Goal: Task Accomplishment & Management: Complete application form

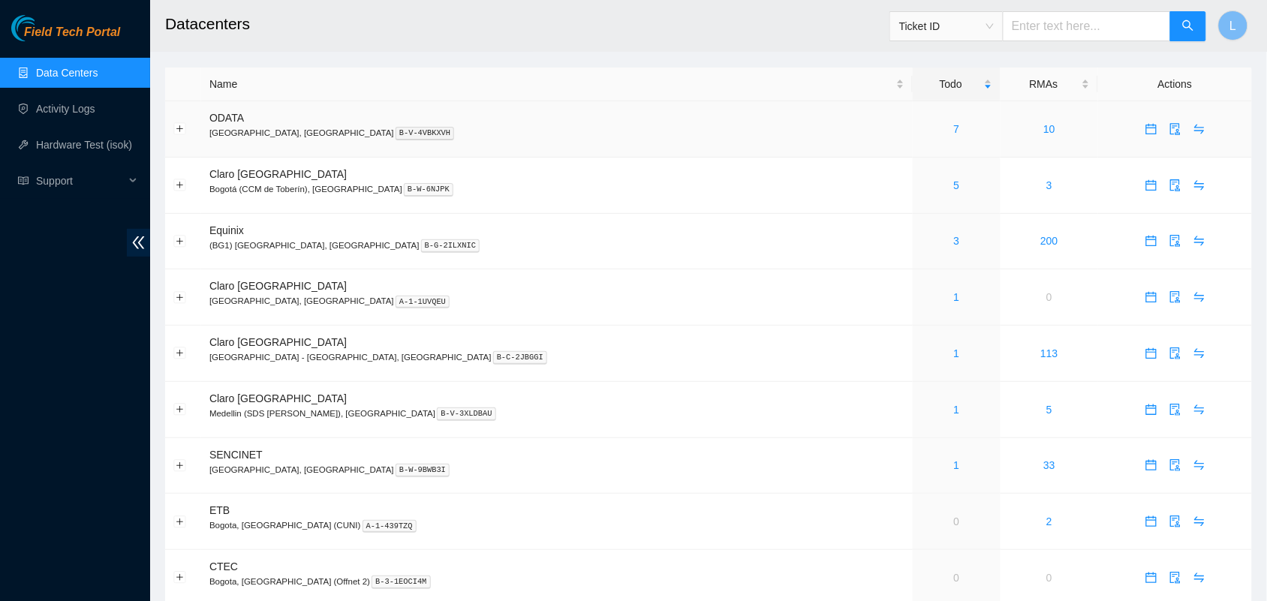
click at [921, 129] on div "7" at bounding box center [956, 129] width 71 height 17
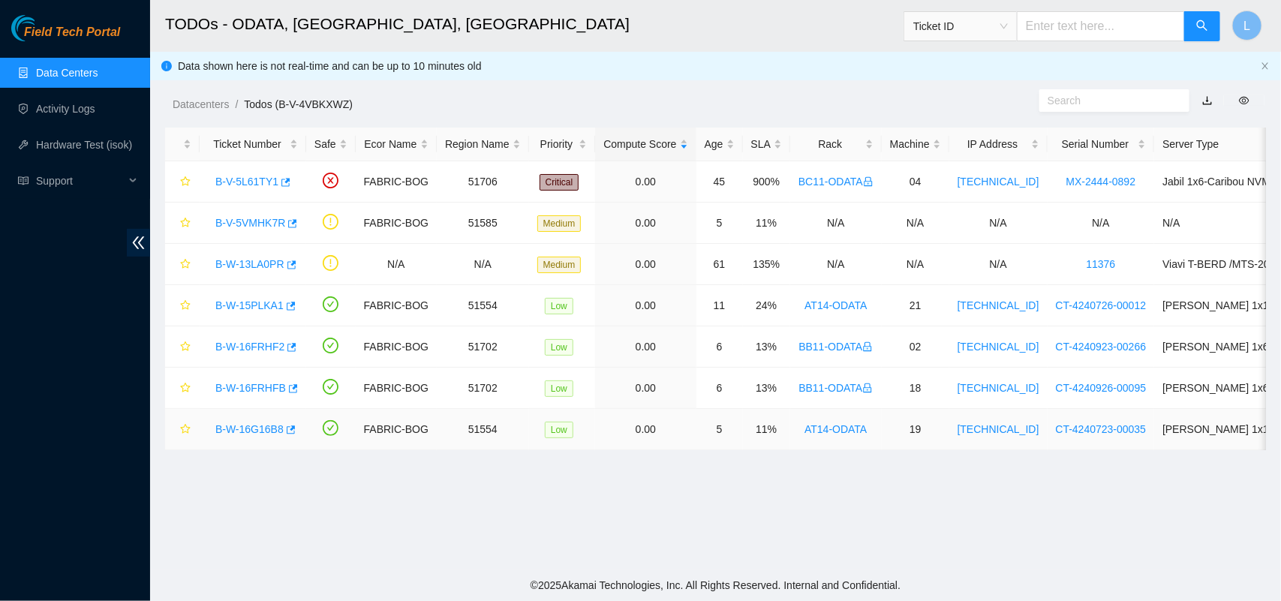
click at [259, 433] on link "B-W-16G16B8" at bounding box center [249, 429] width 68 height 12
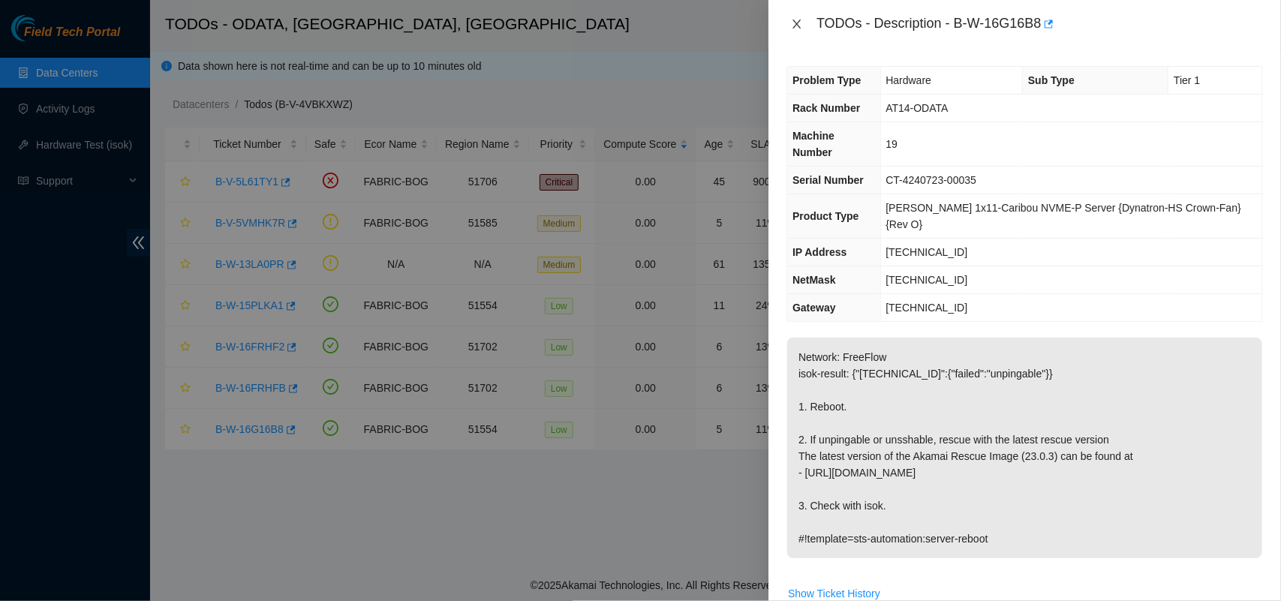
click at [800, 21] on icon "close" at bounding box center [797, 24] width 12 height 12
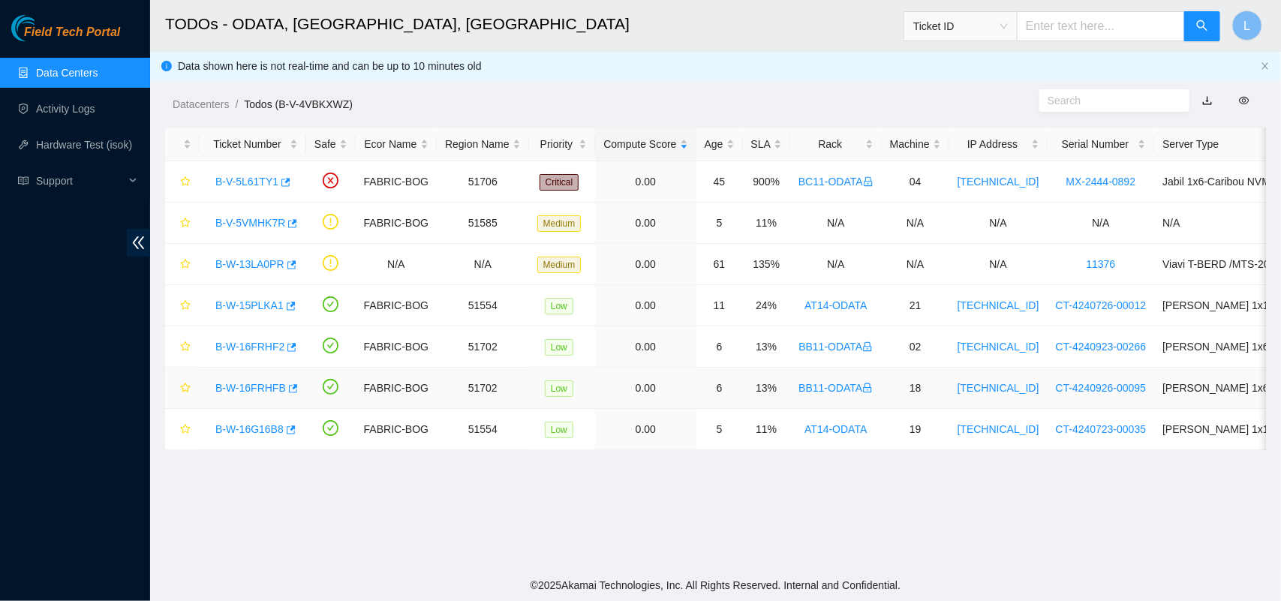
click at [261, 383] on link "B-W-16FRHFB" at bounding box center [250, 388] width 71 height 12
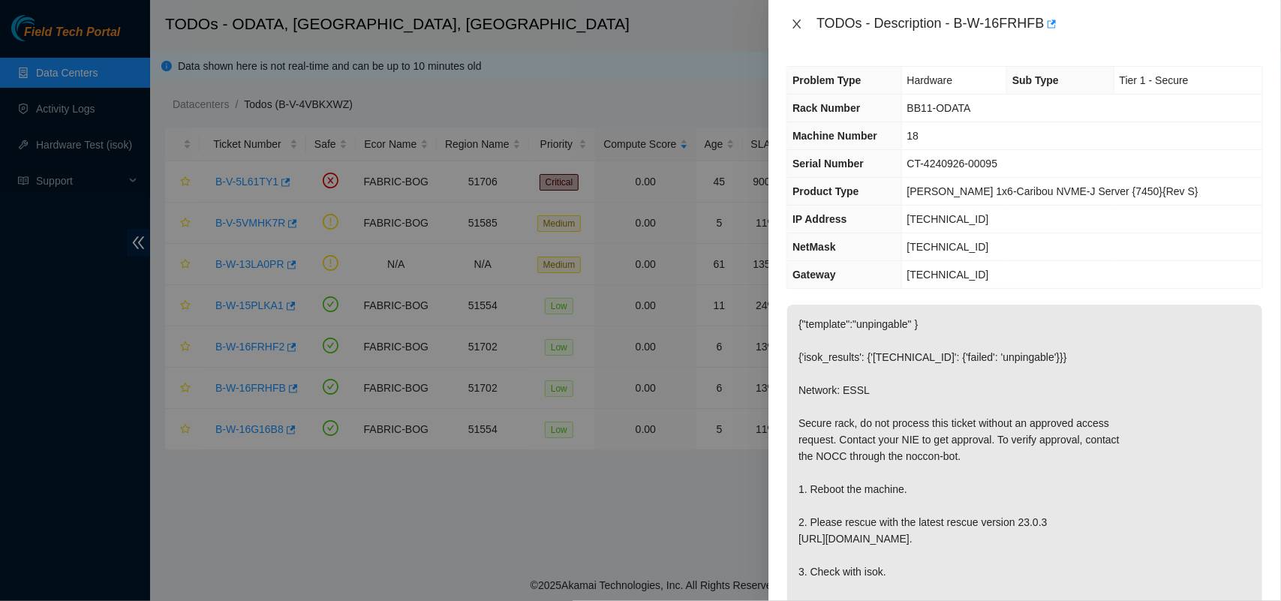
click at [797, 20] on icon "close" at bounding box center [797, 24] width 12 height 12
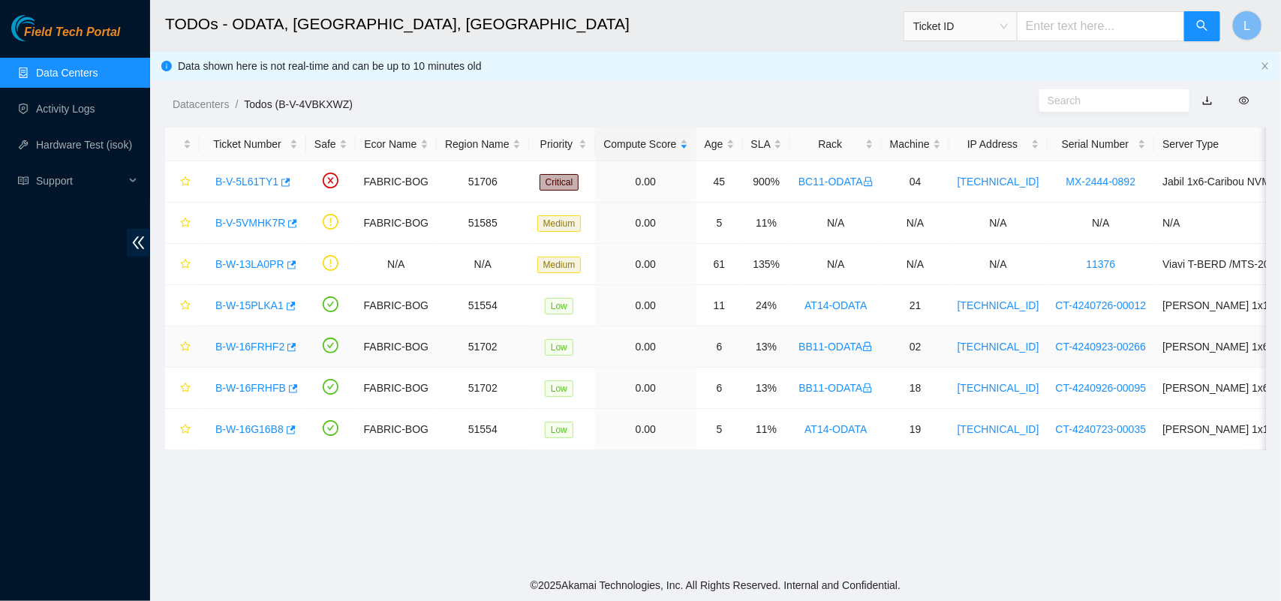
click at [254, 344] on link "B-W-16FRHF2" at bounding box center [249, 347] width 69 height 12
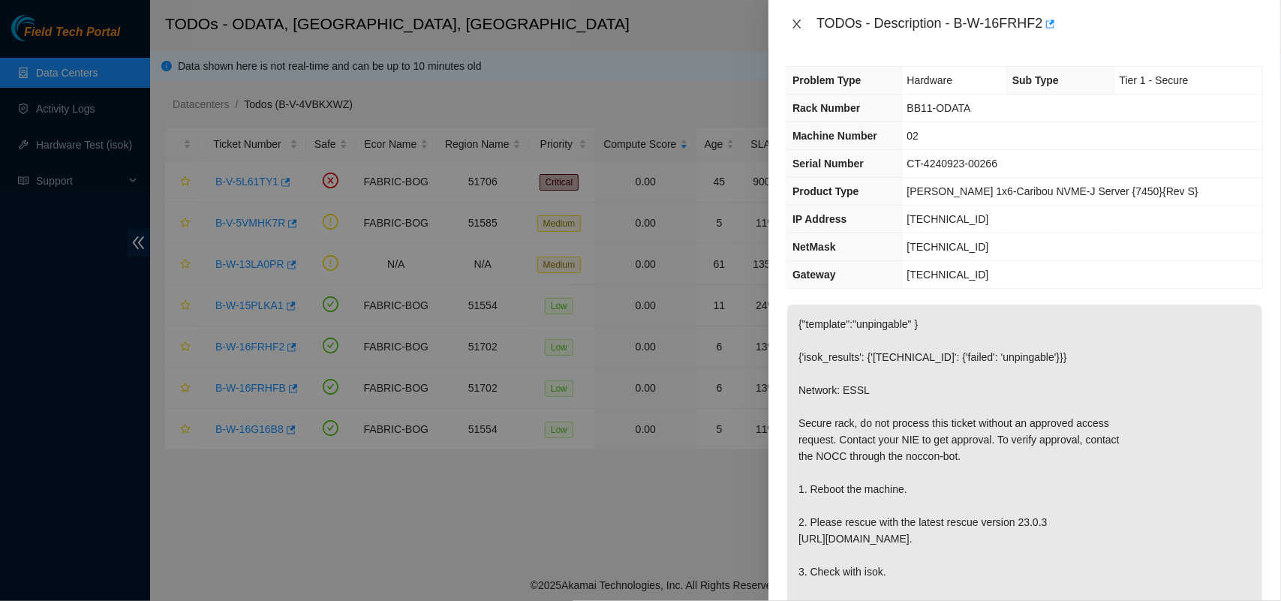
click at [799, 24] on icon "close" at bounding box center [797, 24] width 12 height 12
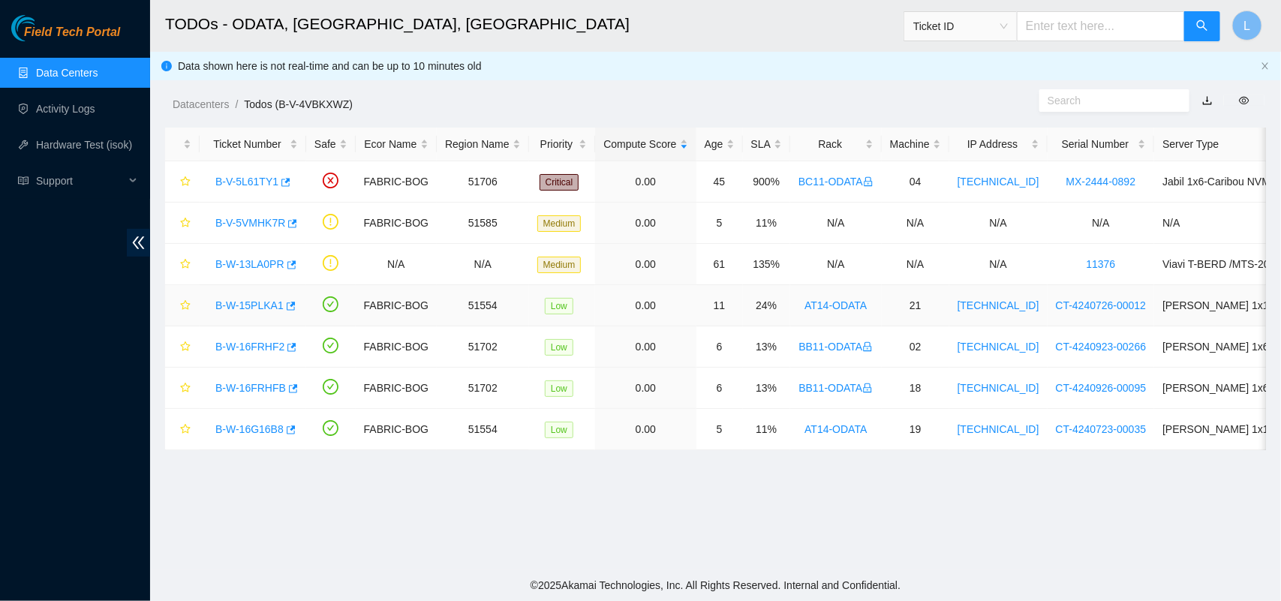
click at [264, 301] on link "B-W-15PLKA1" at bounding box center [249, 305] width 68 height 12
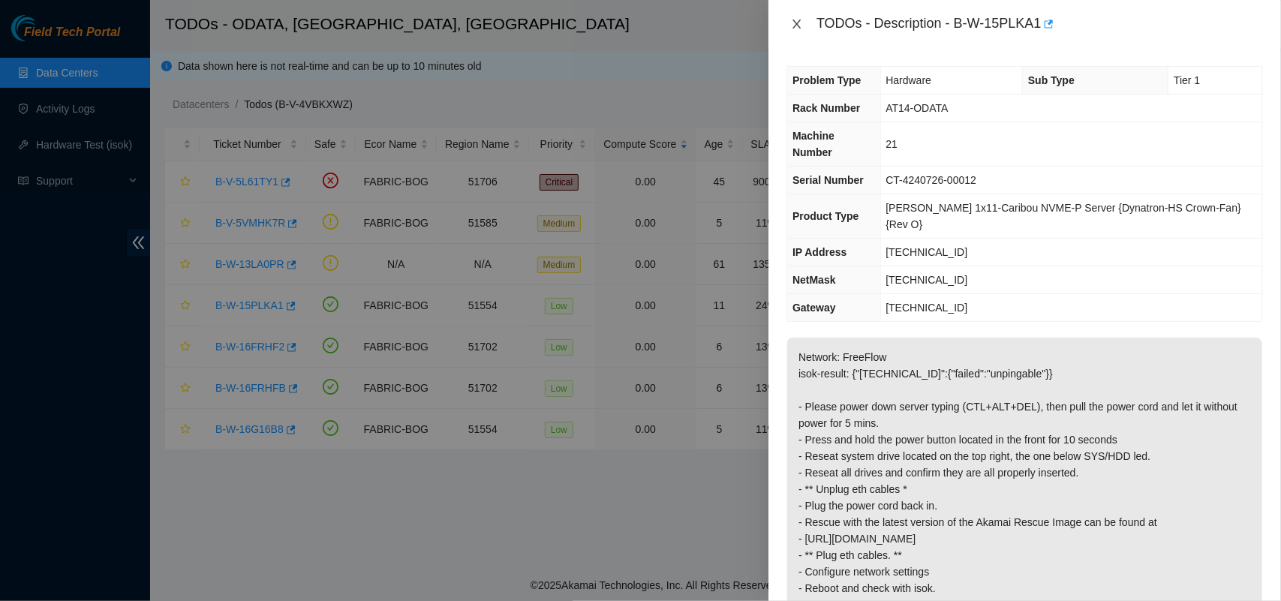
click at [798, 23] on icon "close" at bounding box center [797, 24] width 8 height 9
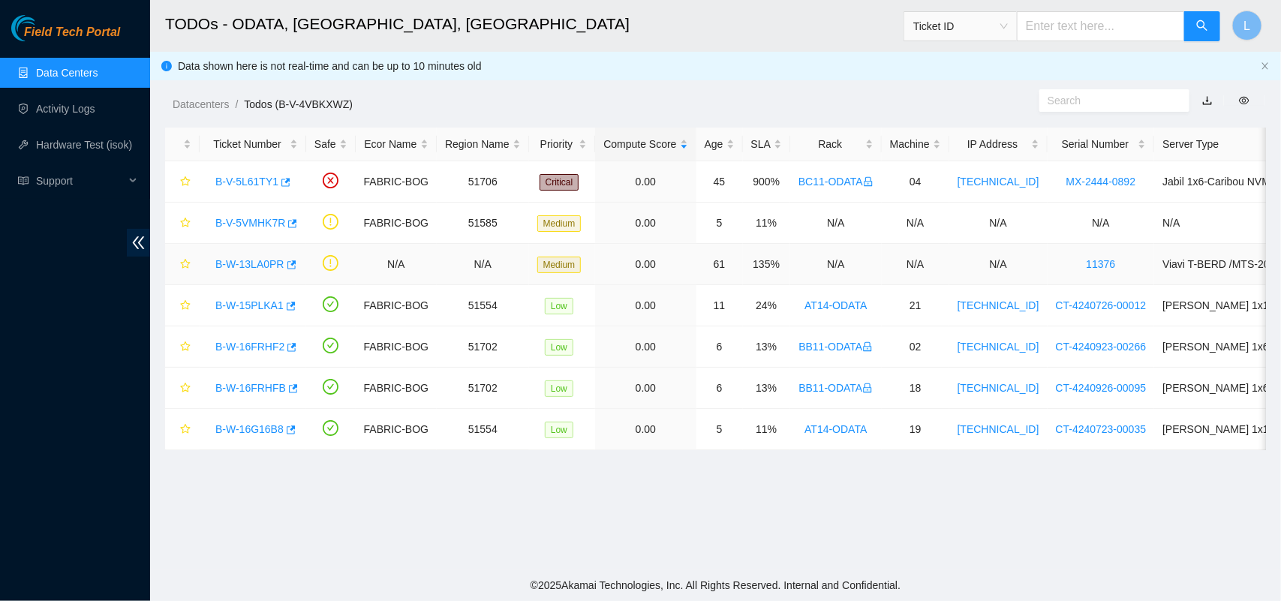
click at [257, 263] on link "B-W-13LA0PR" at bounding box center [249, 264] width 69 height 12
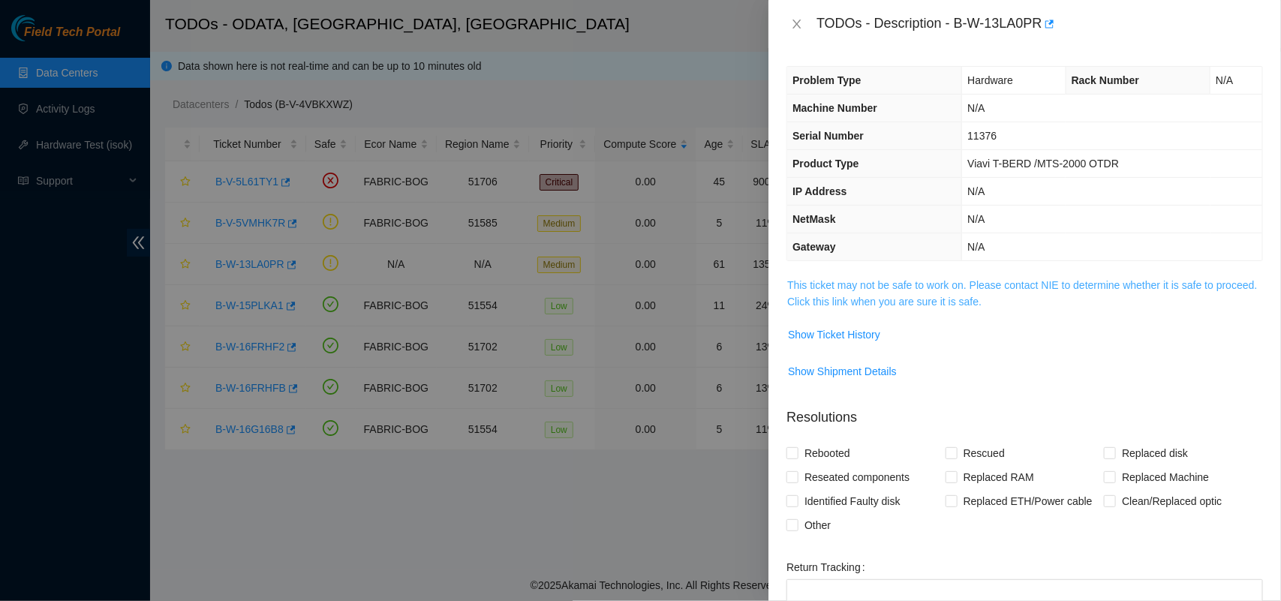
click at [909, 289] on link "This ticket may not be safe to work on. Please contact NIE to determine whether…" at bounding box center [1022, 293] width 470 height 29
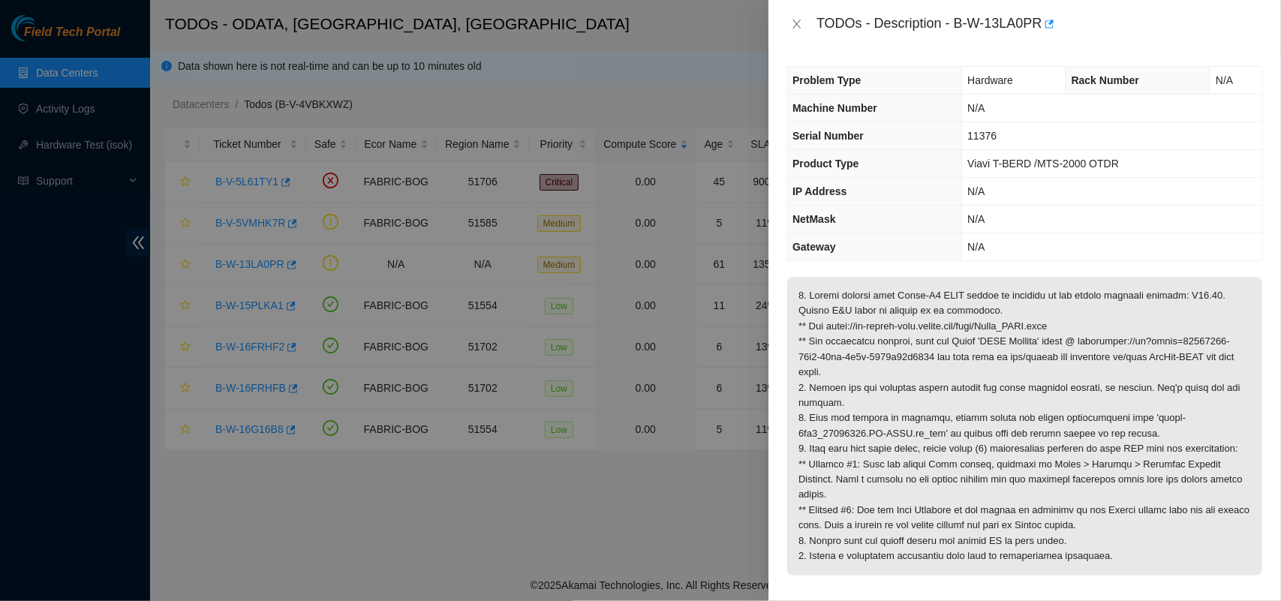
click at [940, 507] on p at bounding box center [1024, 426] width 475 height 299
click at [970, 305] on p at bounding box center [1024, 426] width 475 height 299
click at [797, 20] on icon "close" at bounding box center [797, 24] width 12 height 12
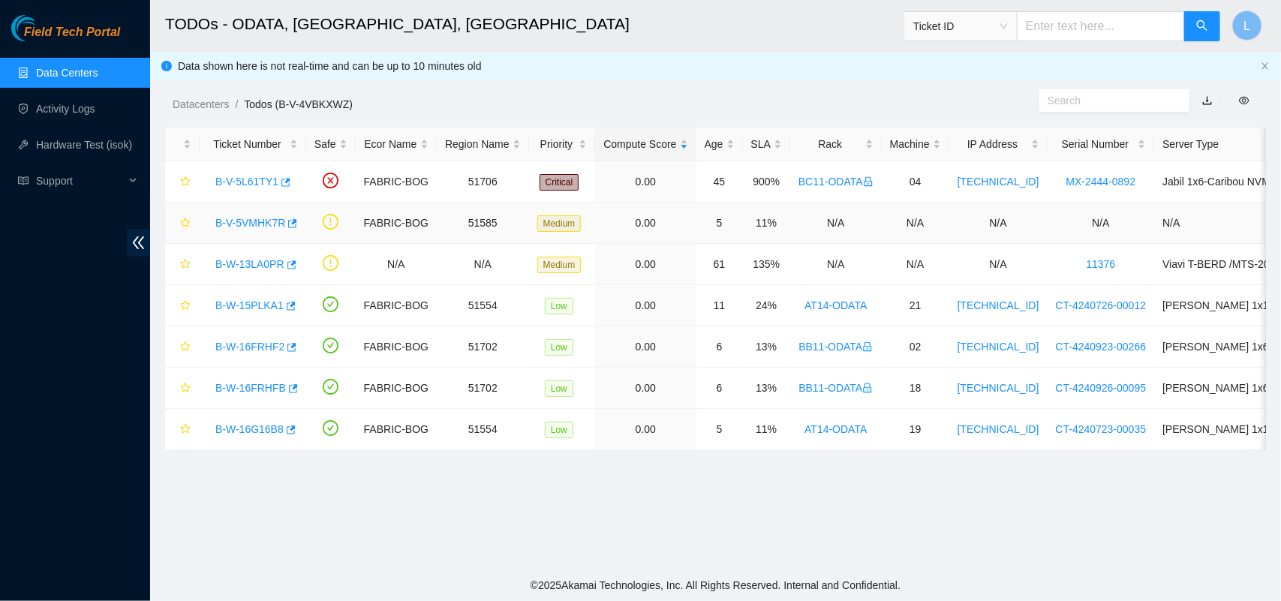
click at [256, 212] on div "B-V-5VMHK7R" at bounding box center [253, 223] width 90 height 24
click at [248, 219] on link "B-V-5VMHK7R" at bounding box center [250, 223] width 70 height 12
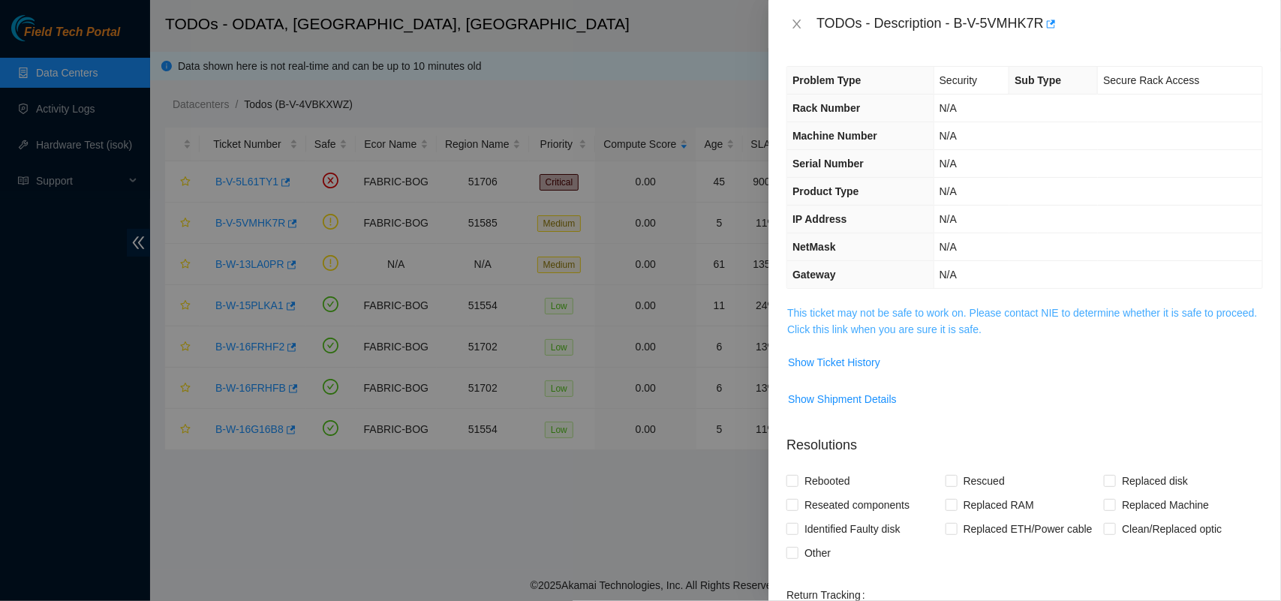
click at [859, 320] on link "This ticket may not be safe to work on. Please contact NIE to determine whether…" at bounding box center [1022, 321] width 470 height 29
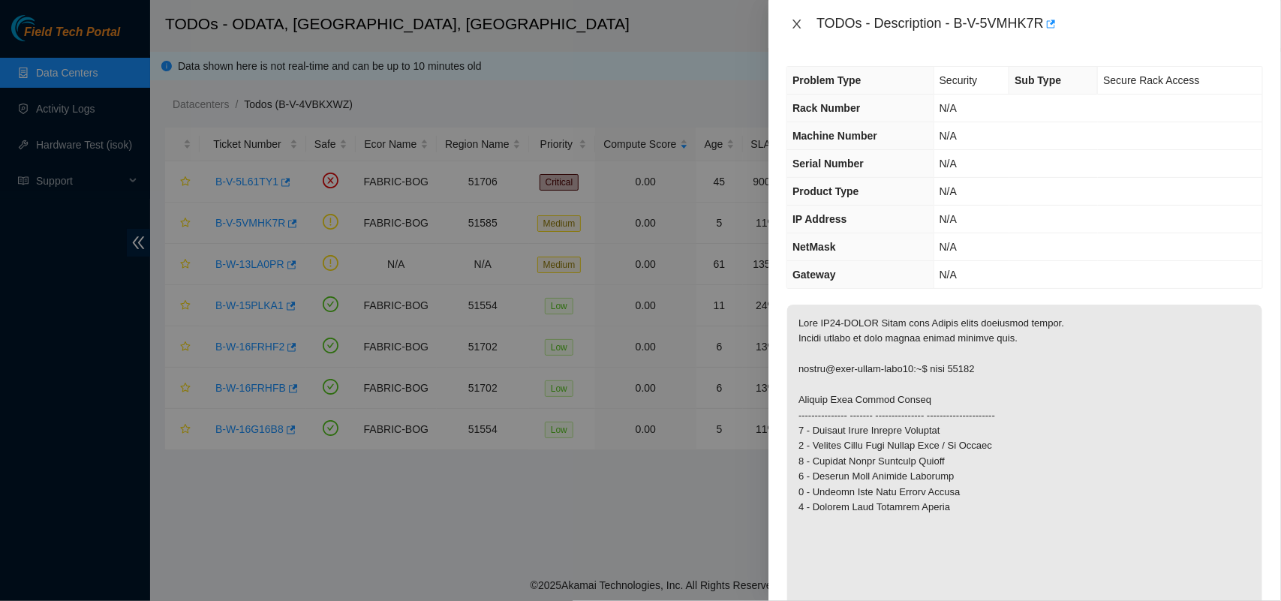
click at [797, 20] on icon "close" at bounding box center [797, 24] width 12 height 12
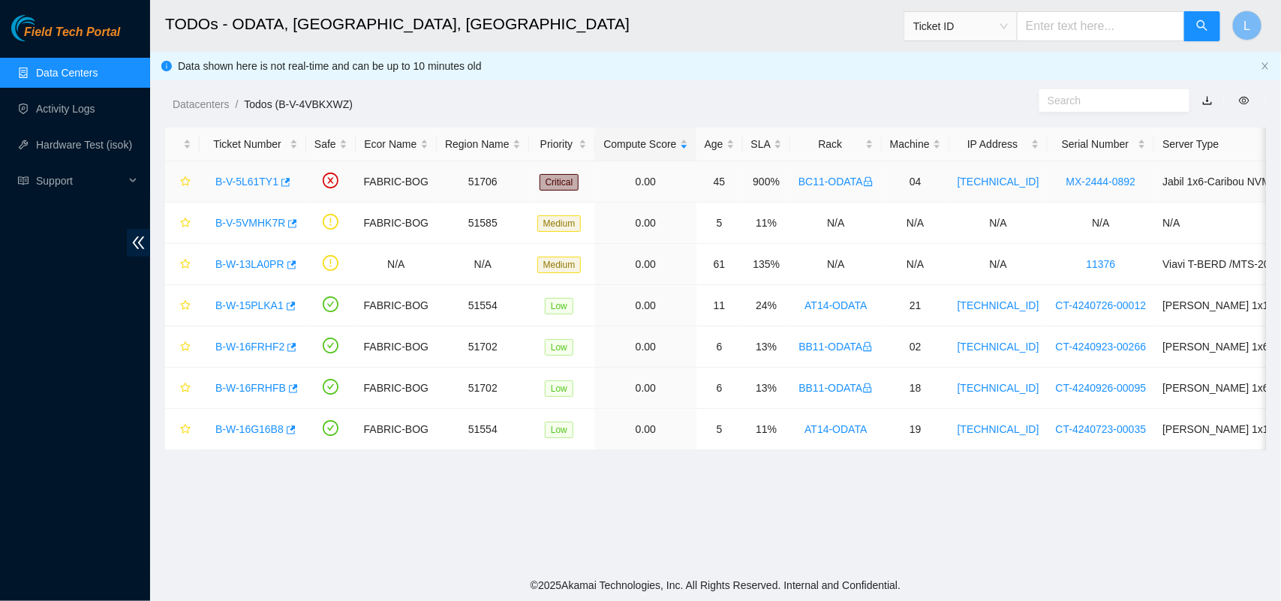
click at [256, 181] on link "B-V-5L61TY1" at bounding box center [246, 182] width 63 height 12
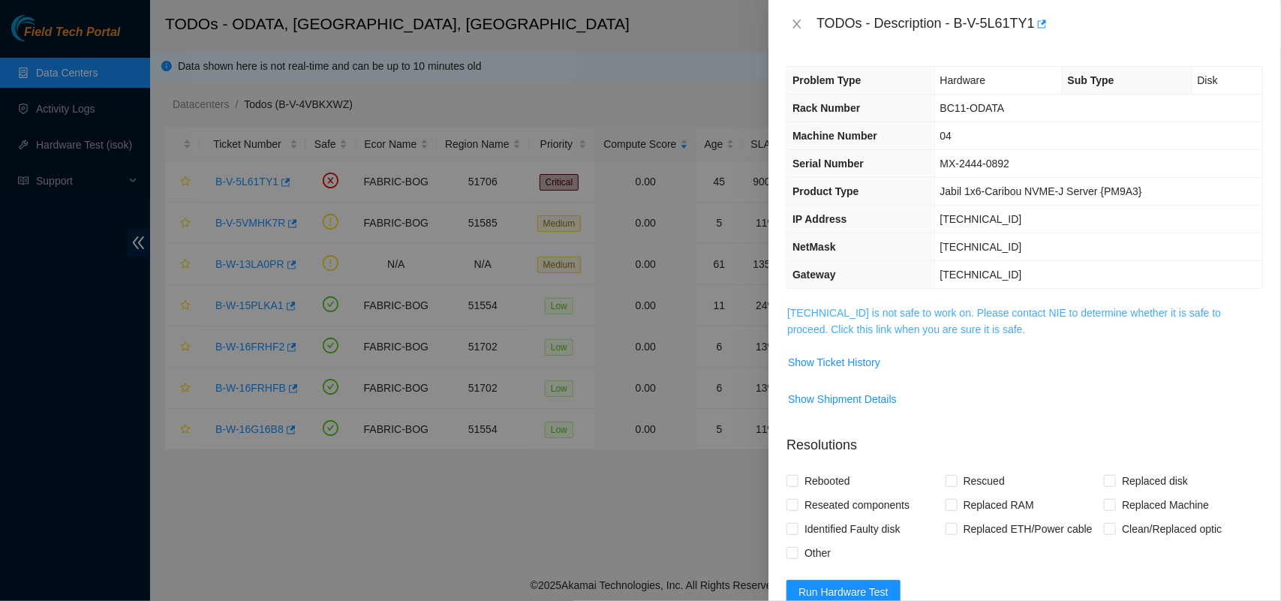
click at [826, 312] on link "23.218.212.135 is not safe to work on. Please contact NIE to determine whether …" at bounding box center [1004, 321] width 434 height 29
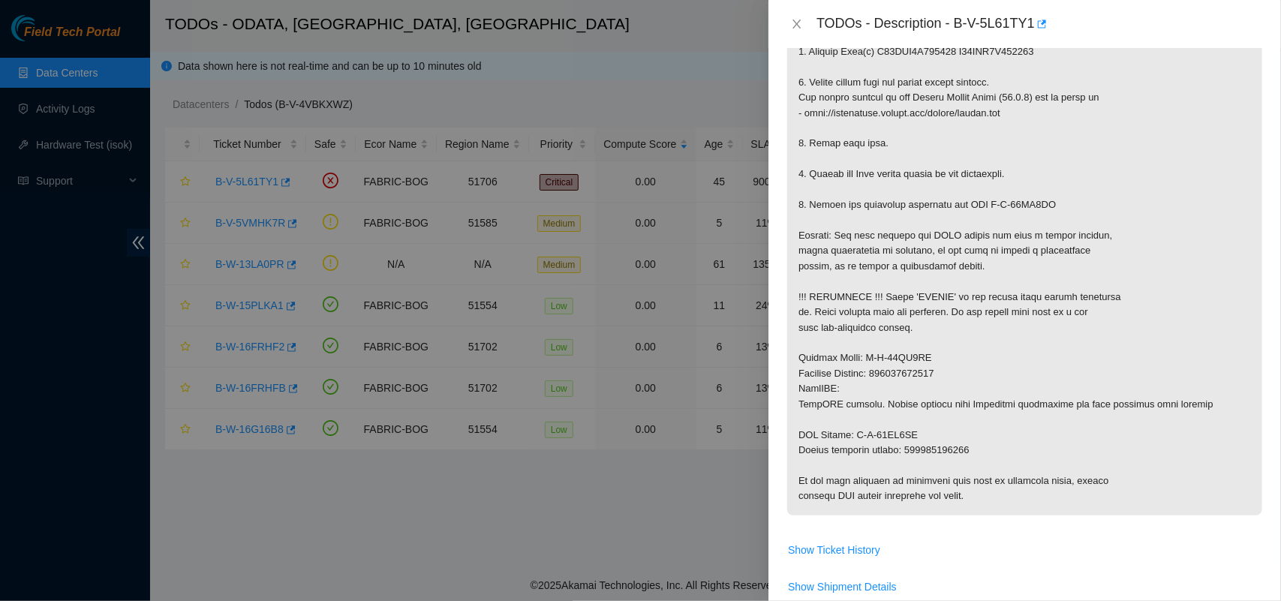
scroll to position [381, 0]
drag, startPoint x: 882, startPoint y: 374, endPoint x: 966, endPoint y: 373, distance: 84.1
click at [966, 373] on p at bounding box center [1024, 218] width 475 height 590
copy p "881461025013"
click at [958, 389] on p at bounding box center [1024, 218] width 475 height 590
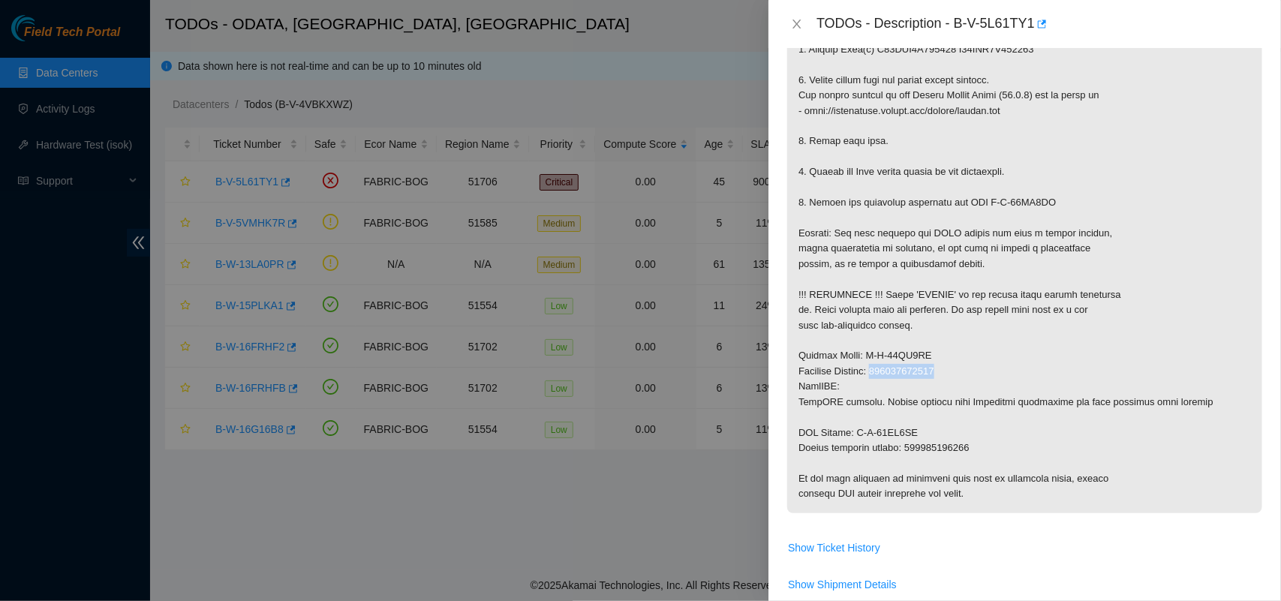
drag, startPoint x: 947, startPoint y: 376, endPoint x: 882, endPoint y: 375, distance: 65.3
click at [882, 375] on p at bounding box center [1024, 218] width 475 height 590
copy p "881461025013"
click at [966, 252] on p at bounding box center [1024, 218] width 475 height 590
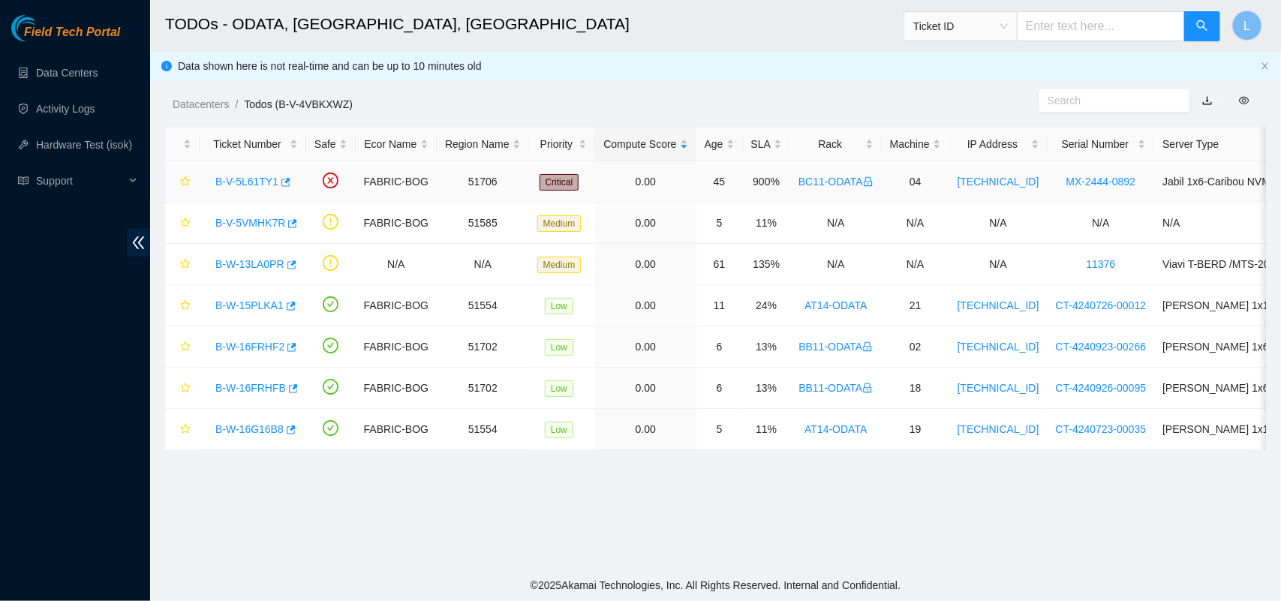
click at [239, 182] on link "B-V-5L61TY1" at bounding box center [246, 182] width 63 height 12
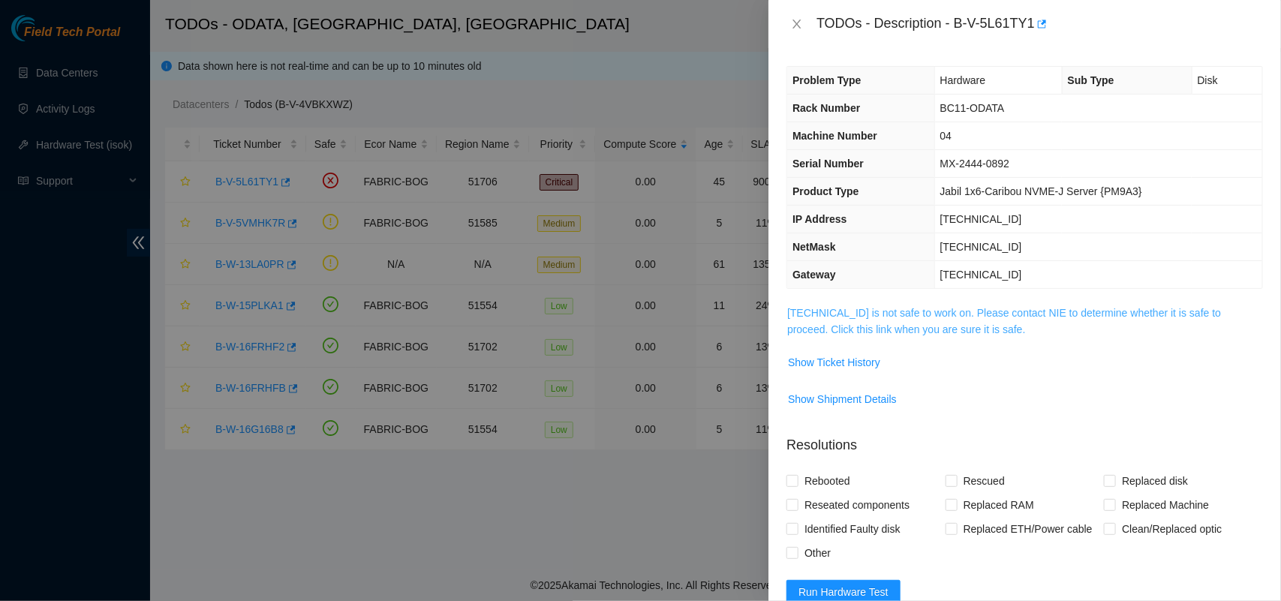
click at [894, 319] on link "23.218.212.135 is not safe to work on. Please contact NIE to determine whether …" at bounding box center [1004, 321] width 434 height 29
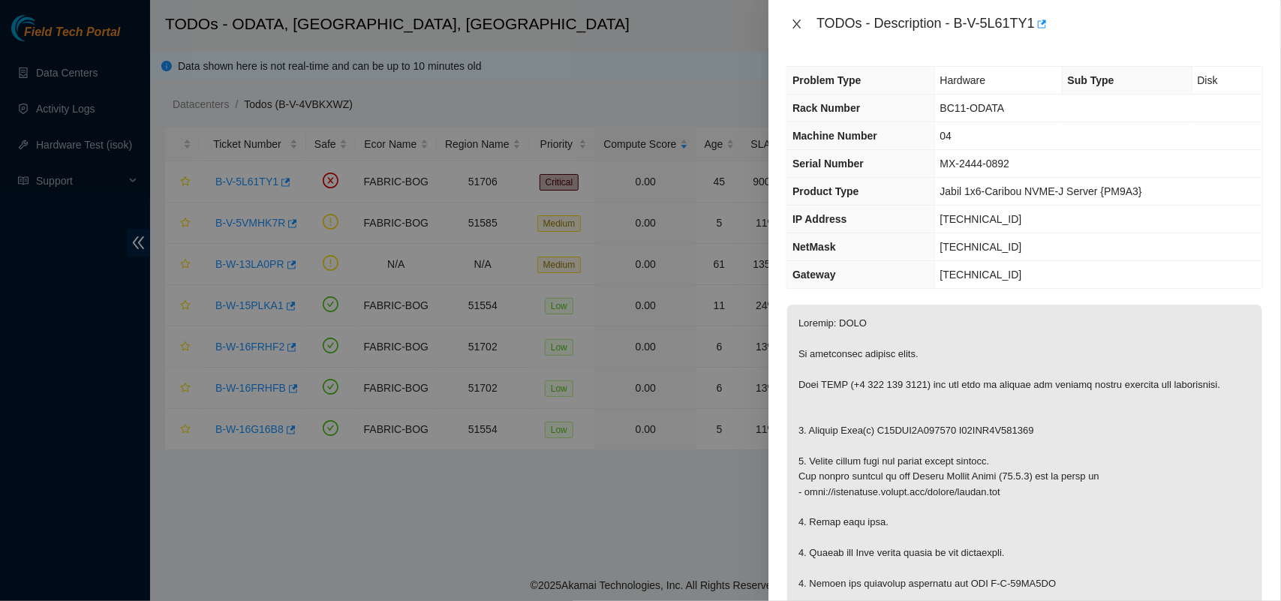
click at [795, 20] on icon "close" at bounding box center [797, 24] width 12 height 12
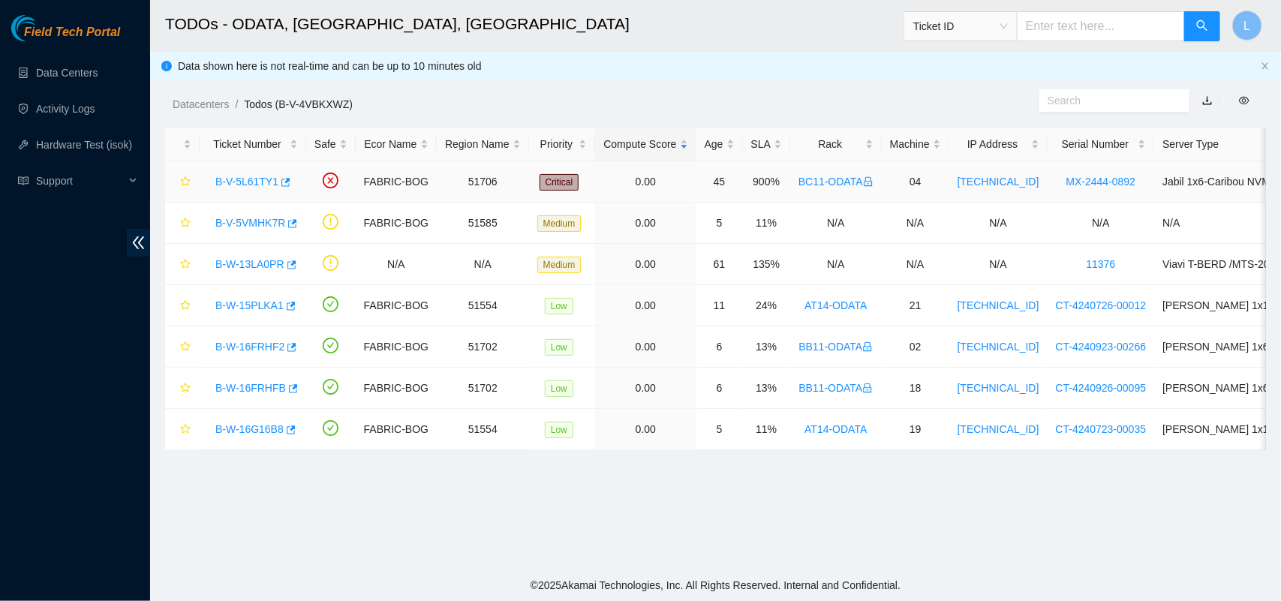
click at [239, 185] on link "B-V-5L61TY1" at bounding box center [246, 182] width 63 height 12
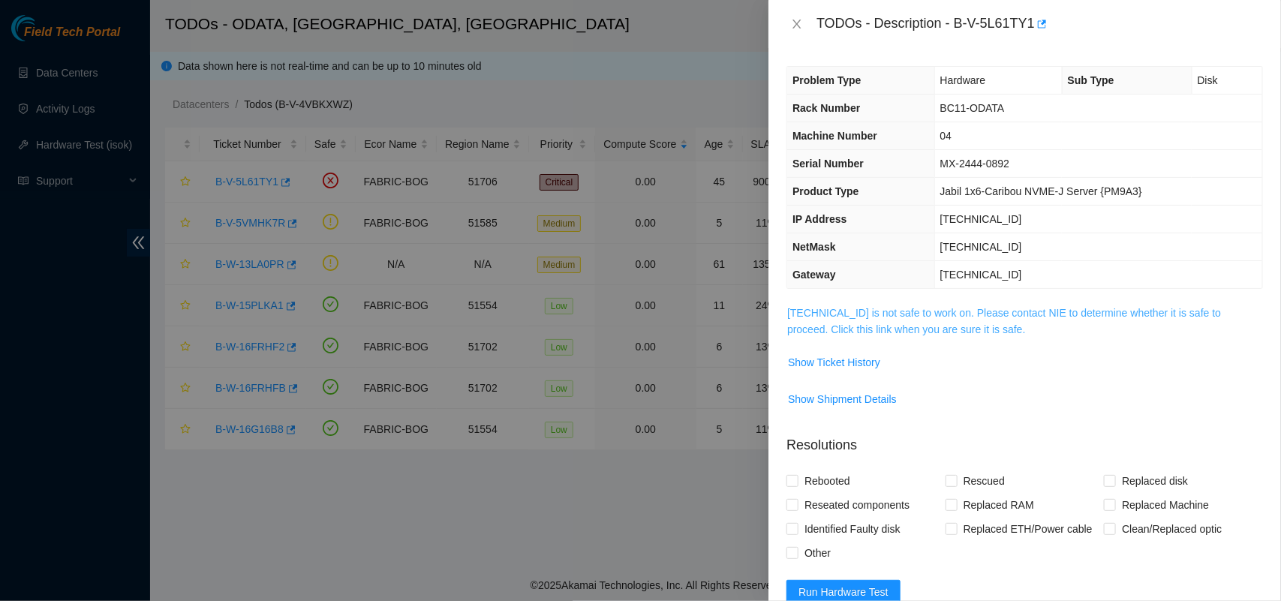
click at [880, 334] on link "23.218.212.135 is not safe to work on. Please contact NIE to determine whether …" at bounding box center [1004, 321] width 434 height 29
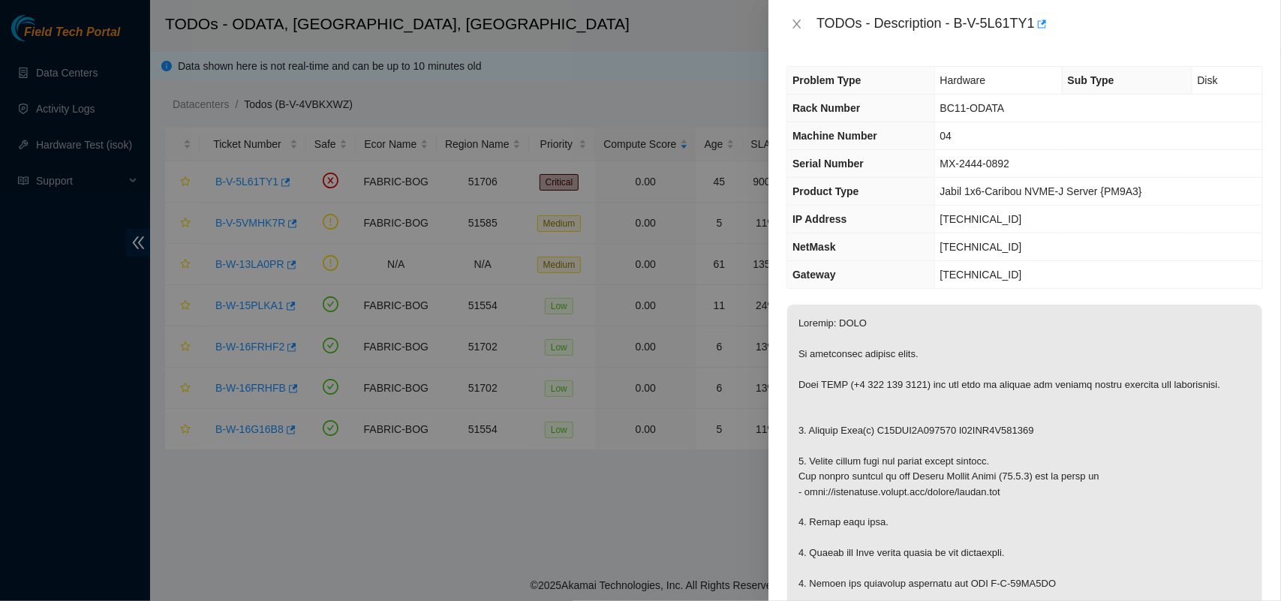
click at [614, 50] on div at bounding box center [640, 300] width 1281 height 601
click at [798, 23] on icon "close" at bounding box center [797, 24] width 8 height 9
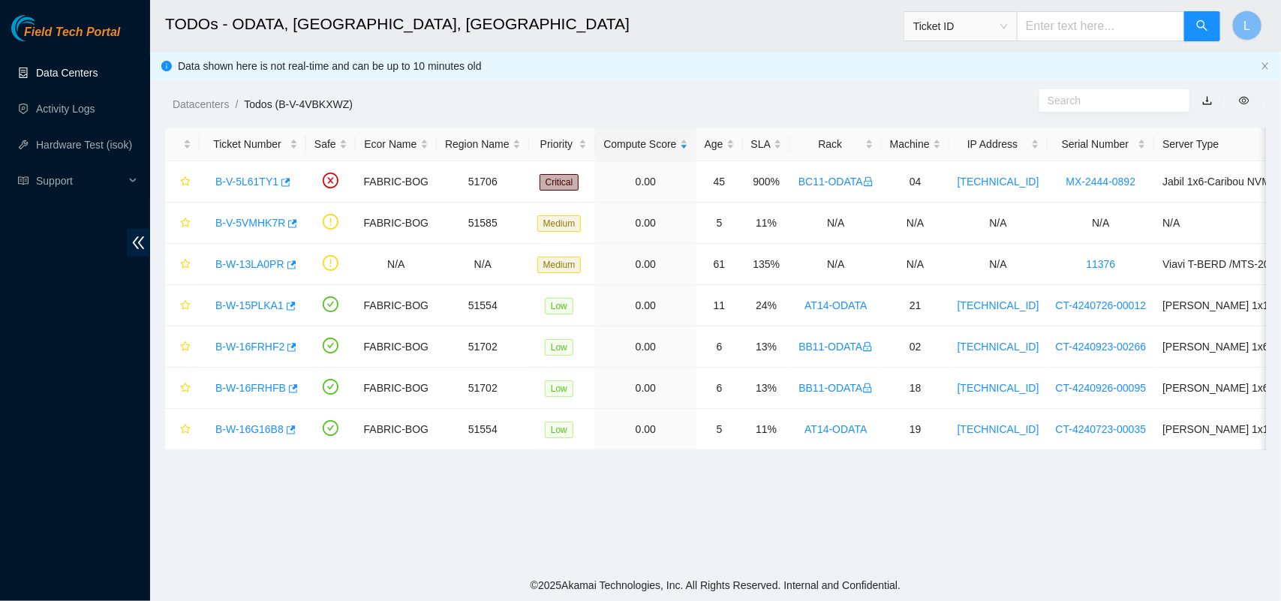
click at [57, 71] on link "Data Centers" at bounding box center [67, 73] width 62 height 12
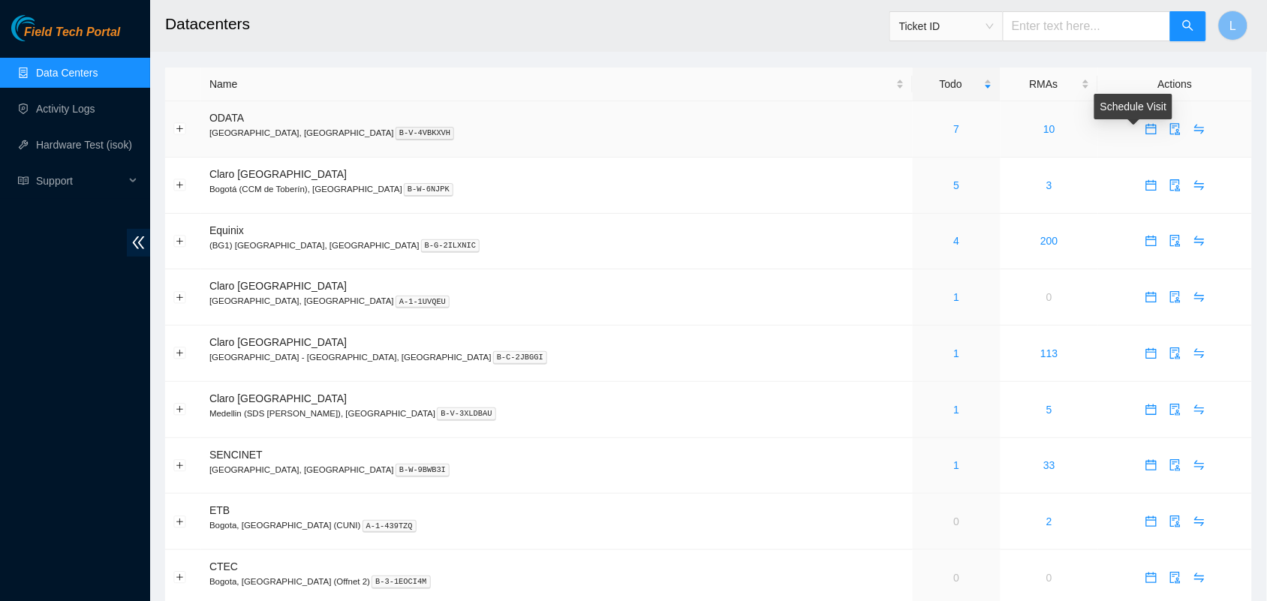
click at [1126, 126] on div "Schedule Visit" at bounding box center [1133, 112] width 78 height 36
click at [1145, 129] on icon "calendar" at bounding box center [1151, 129] width 12 height 12
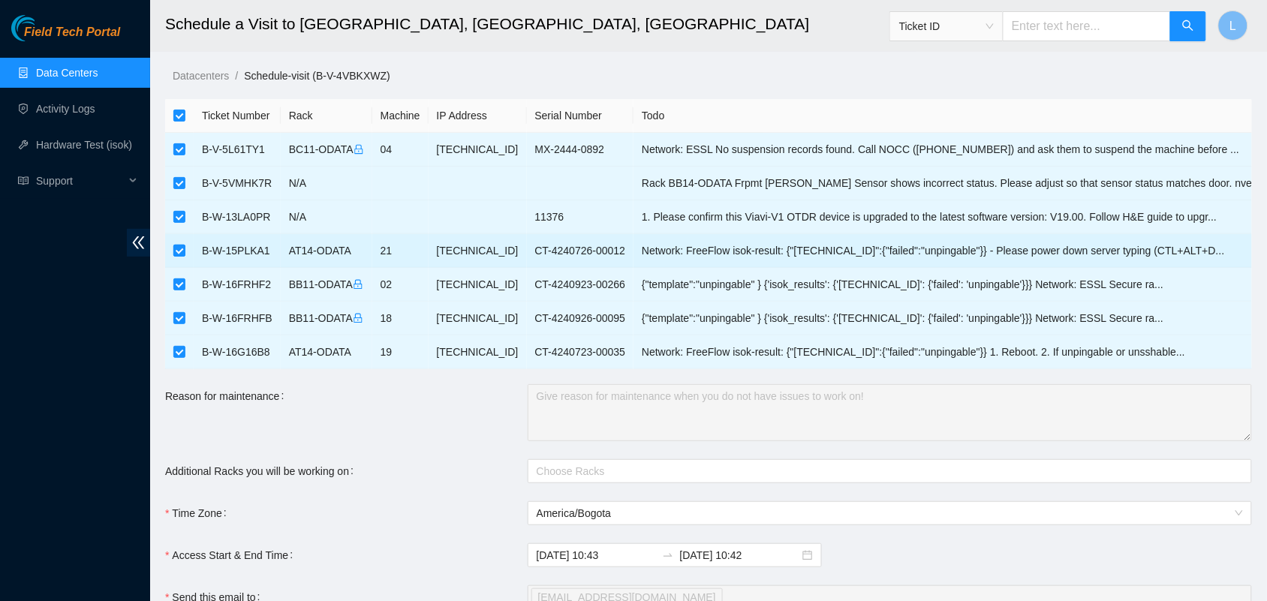
click at [182, 250] on input "checkbox" at bounding box center [179, 251] width 12 height 12
checkbox input "false"
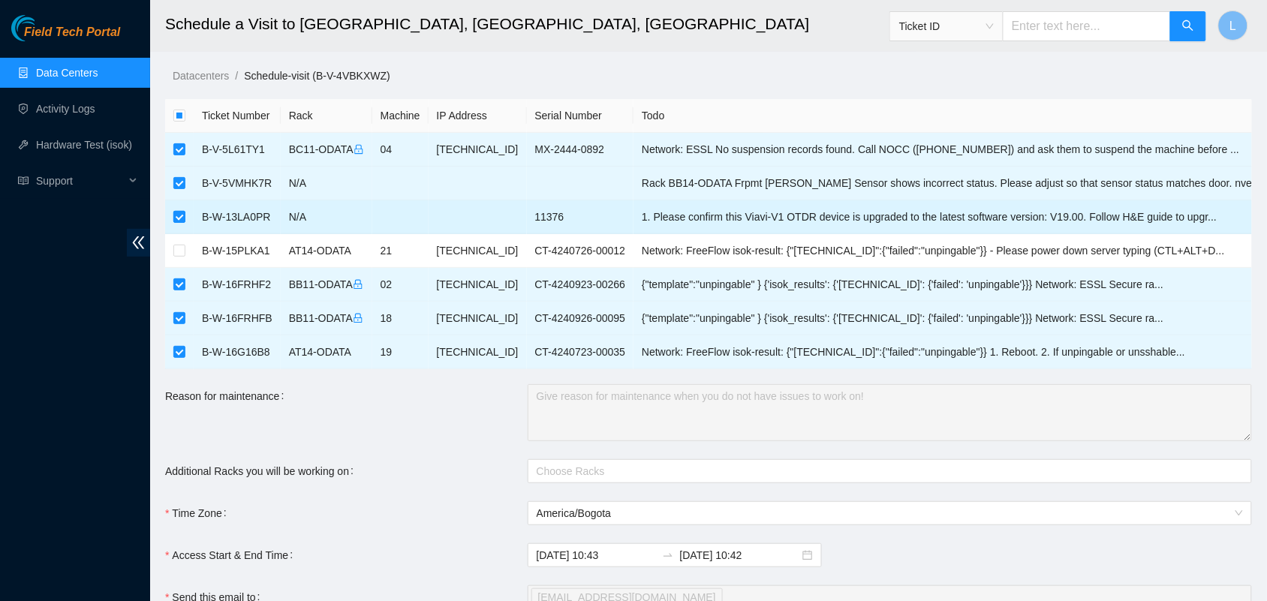
click at [181, 218] on input "checkbox" at bounding box center [179, 217] width 12 height 12
checkbox input "false"
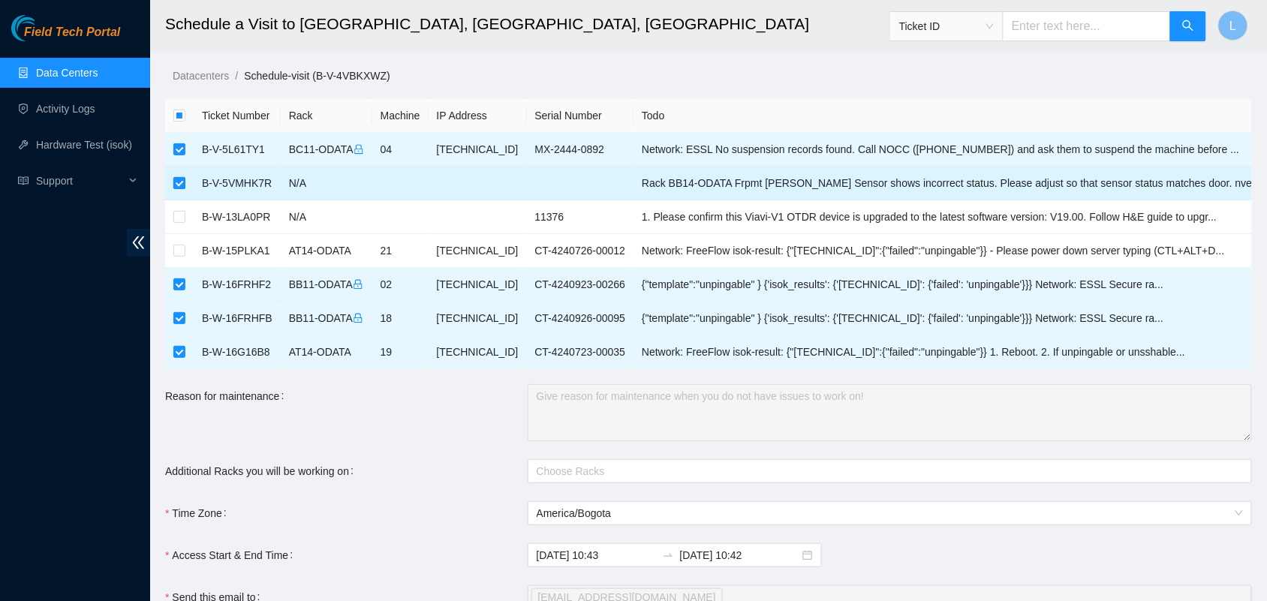
click at [181, 182] on input "checkbox" at bounding box center [179, 183] width 12 height 12
checkbox input "false"
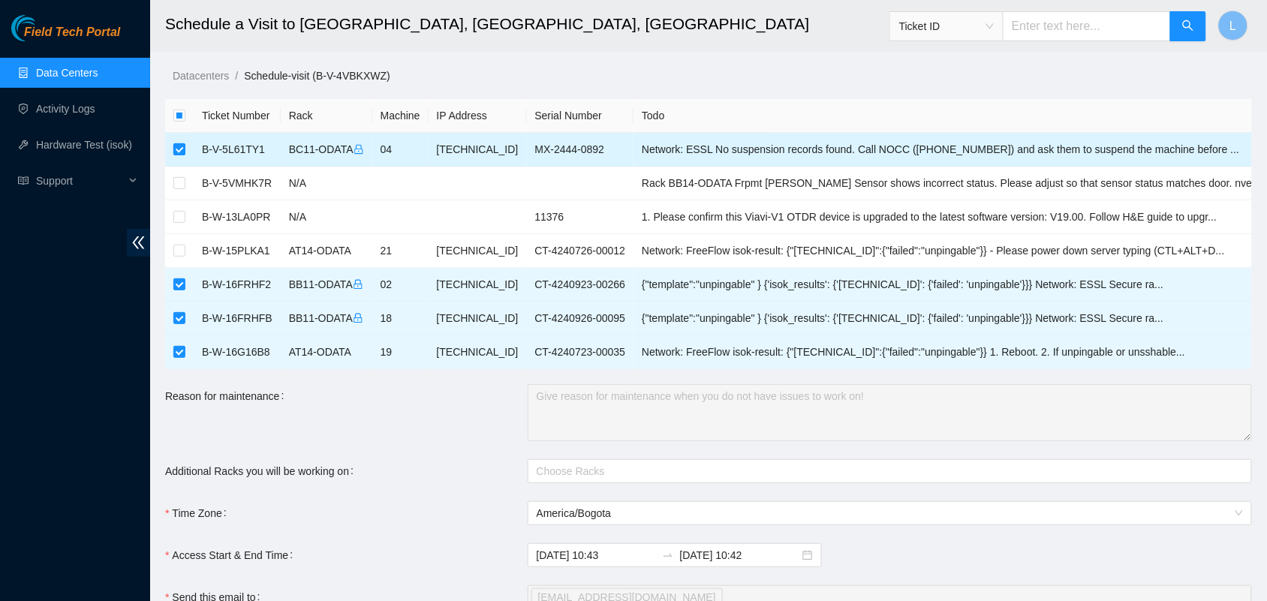
click at [182, 146] on input "checkbox" at bounding box center [179, 149] width 12 height 12
checkbox input "false"
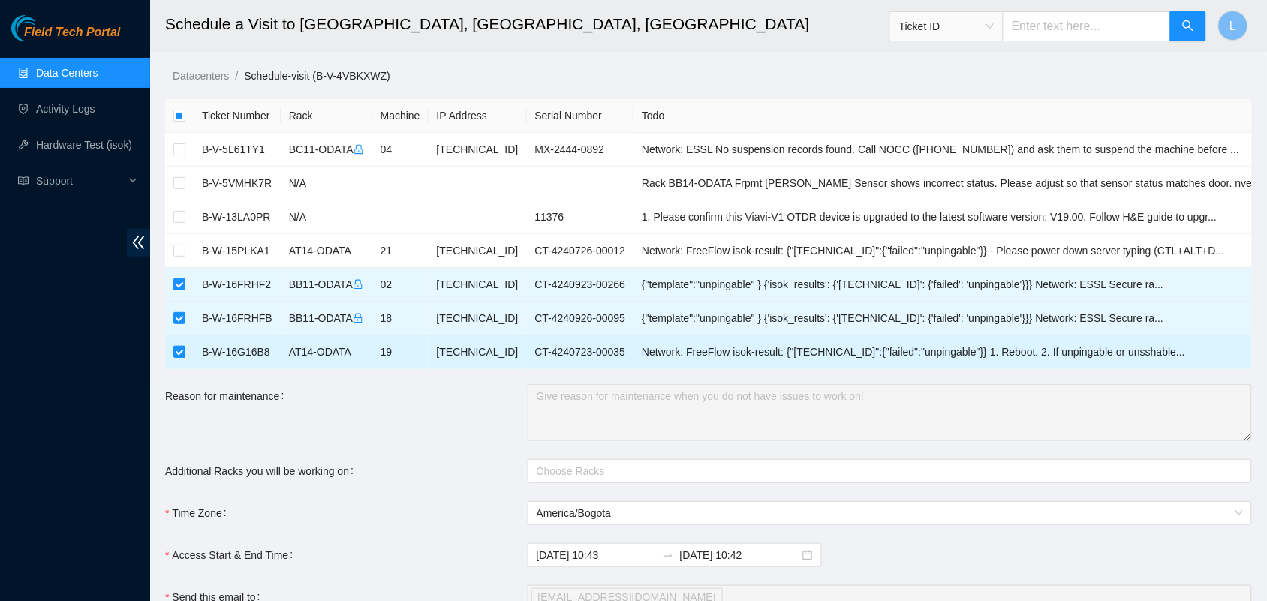
click at [178, 347] on input "checkbox" at bounding box center [179, 352] width 12 height 12
checkbox input "false"
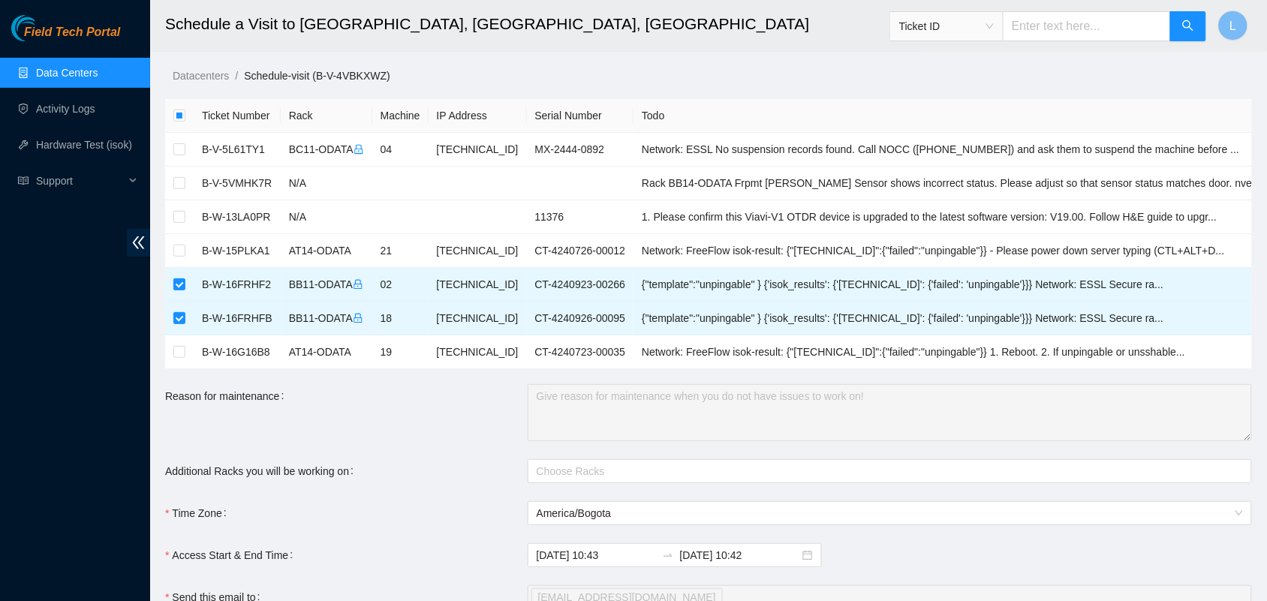
click at [501, 424] on div "Reason for maintenance" at bounding box center [346, 412] width 362 height 57
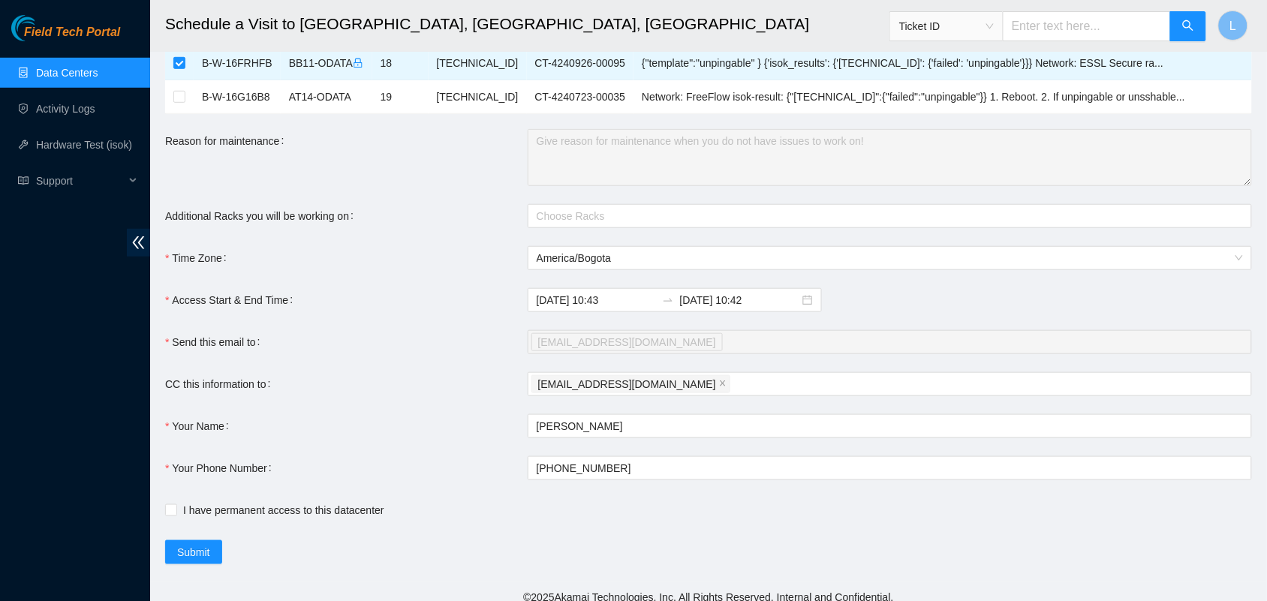
scroll to position [271, 0]
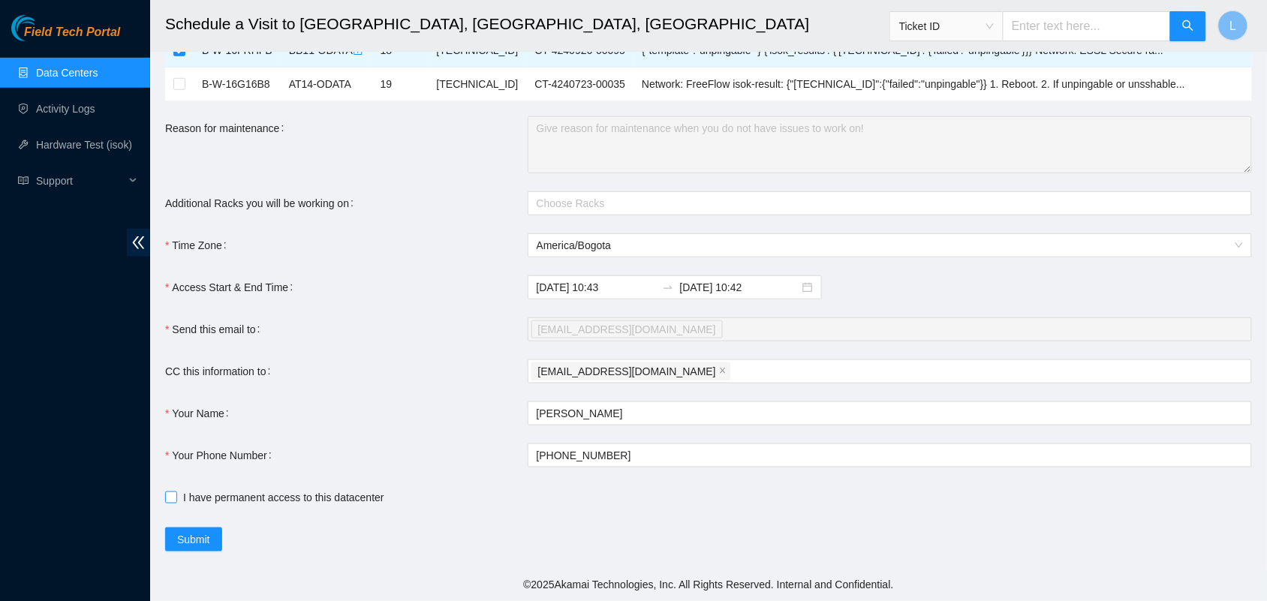
click at [174, 493] on input "I have permanent access to this datacenter" at bounding box center [170, 497] width 11 height 11
checkbox input "true"
click at [186, 545] on span "Submit" at bounding box center [193, 539] width 33 height 17
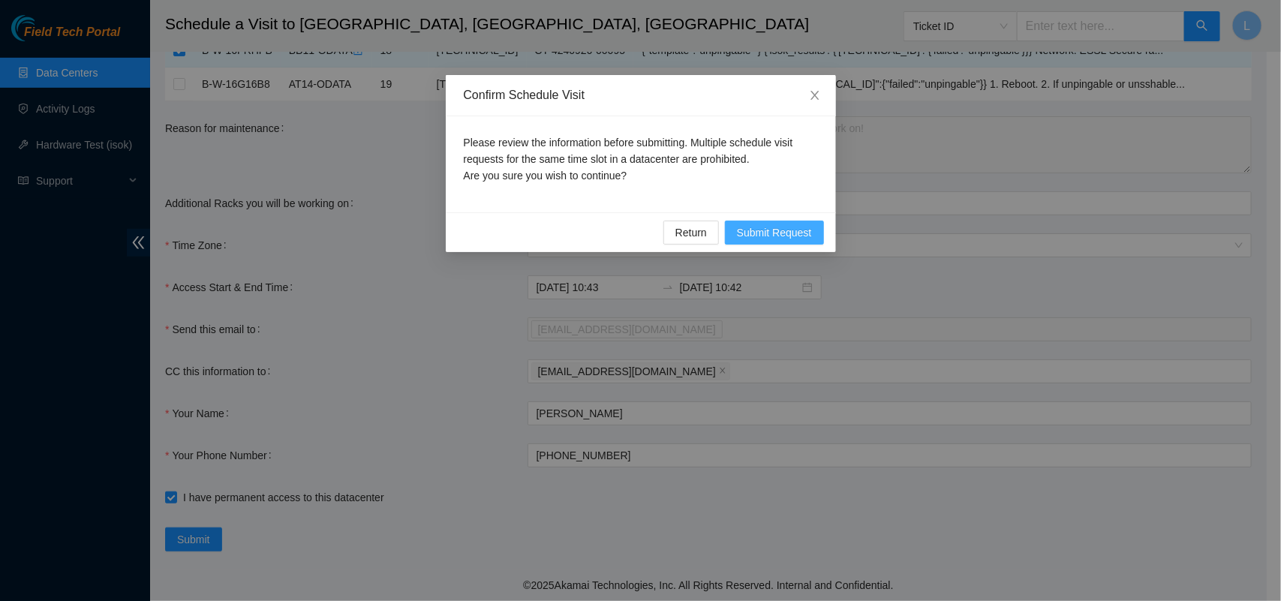
click at [771, 235] on span "Submit Request" at bounding box center [774, 232] width 75 height 17
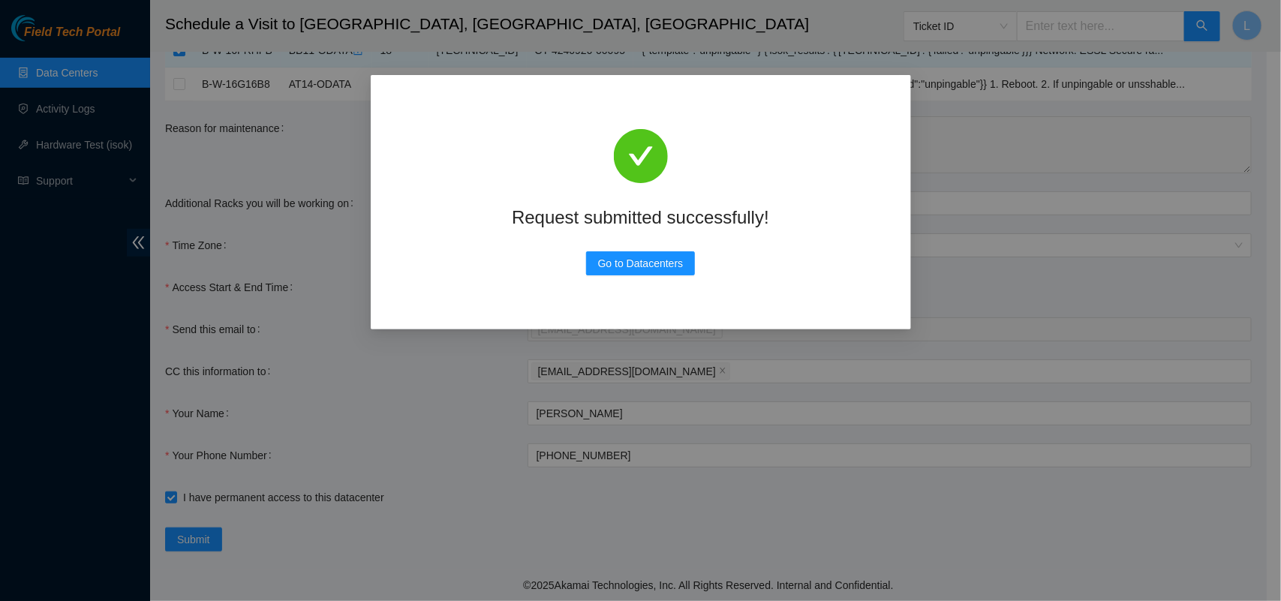
click at [636, 249] on div "Request submitted successfully! Go to Datacenters" at bounding box center [641, 202] width 504 height 218
click at [636, 260] on span "Go to Datacenters" at bounding box center [641, 263] width 86 height 17
